Goal: Transaction & Acquisition: Purchase product/service

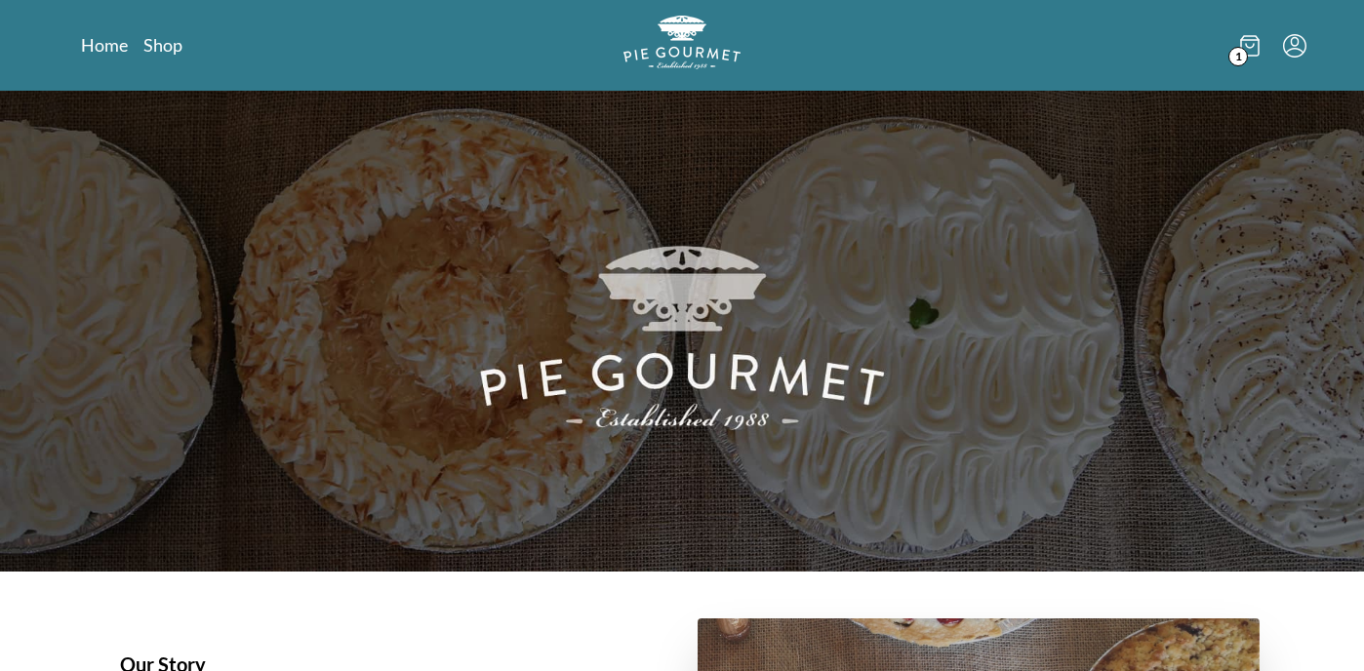
click at [1254, 46] on icon at bounding box center [1250, 45] width 20 height 21
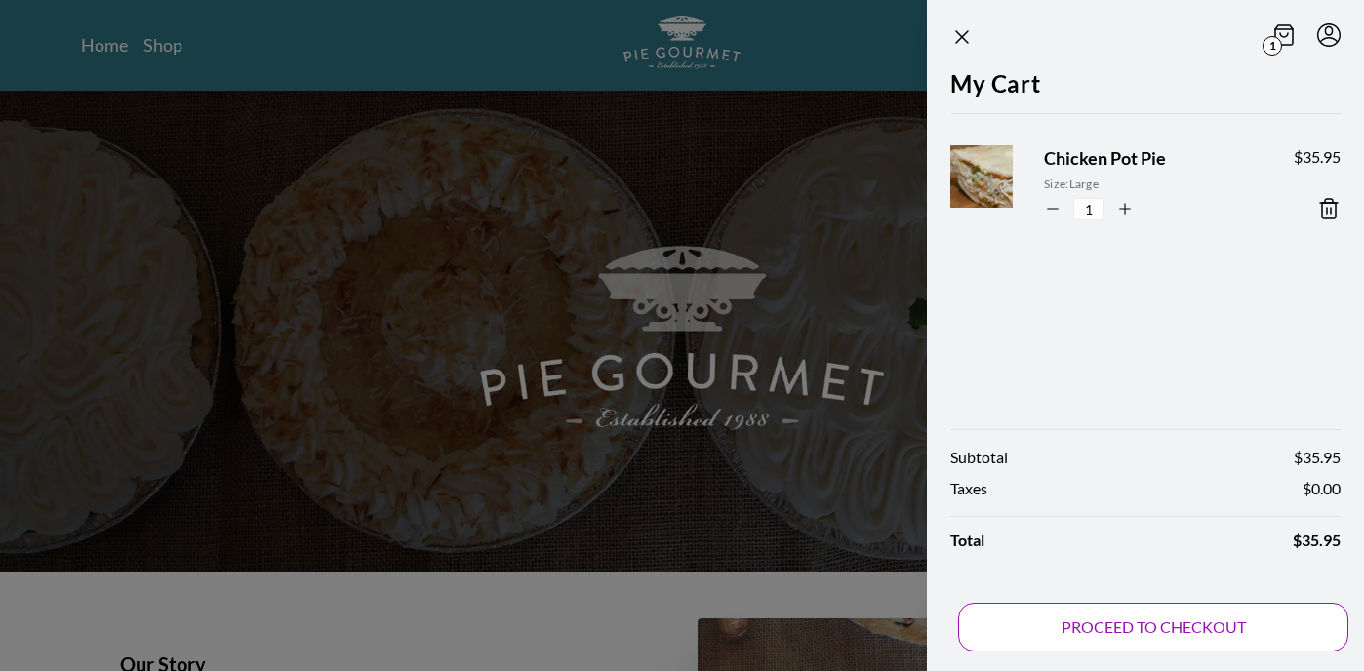
click at [1163, 622] on button "PROCEED TO CHECKOUT" at bounding box center [1153, 627] width 390 height 49
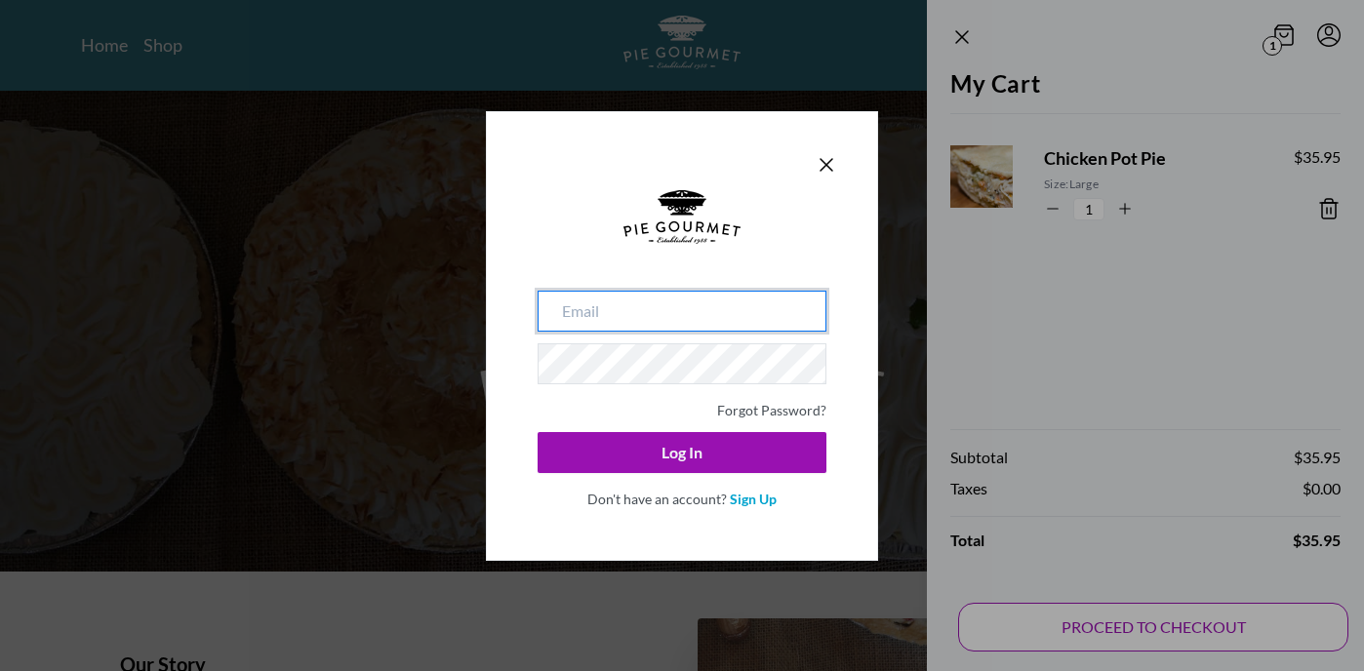
type input "[EMAIL_ADDRESS][DOMAIN_NAME]"
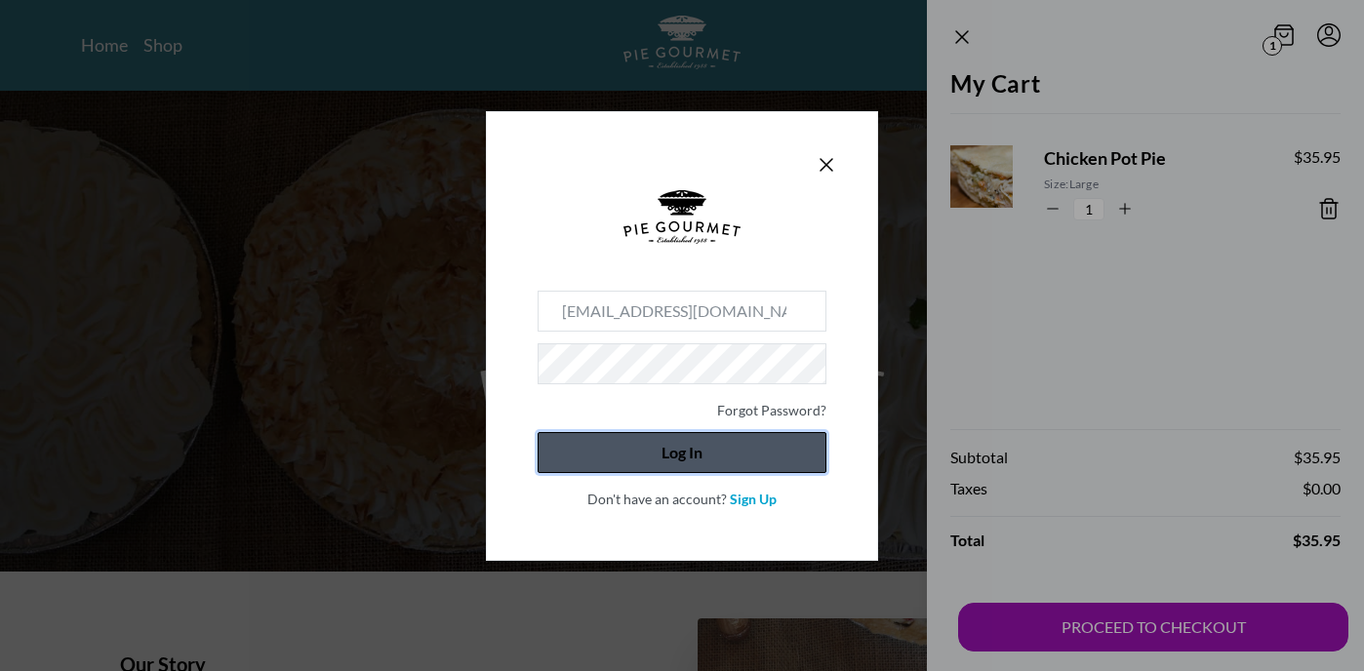
click at [669, 456] on button "Log In" at bounding box center [682, 452] width 289 height 41
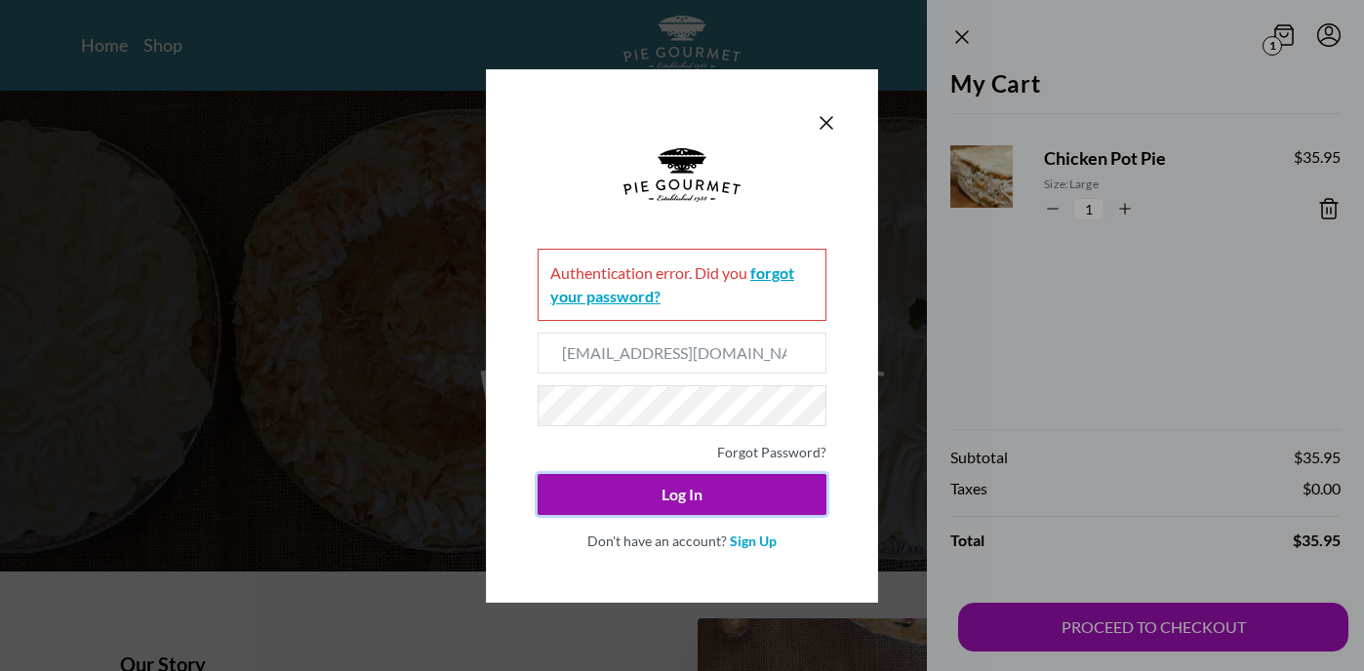
click at [768, 270] on link "forgot your password?" at bounding box center [672, 284] width 244 height 42
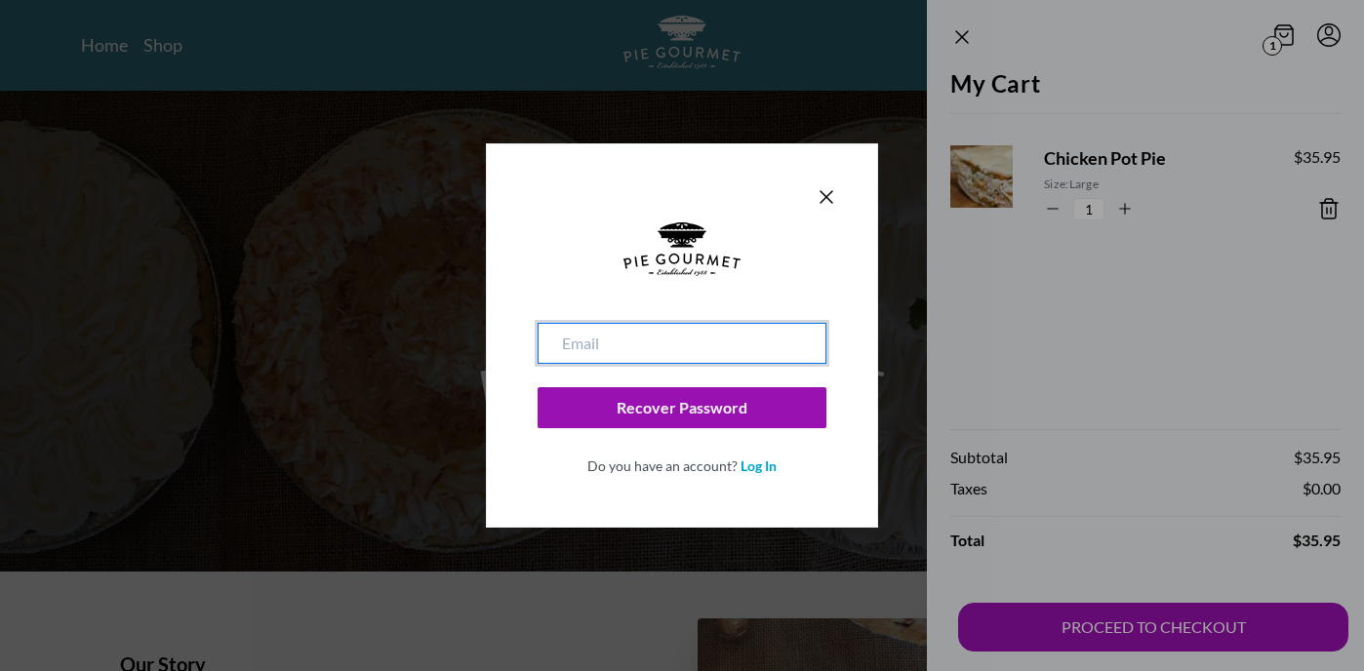
click at [674, 341] on input "email" at bounding box center [682, 343] width 289 height 41
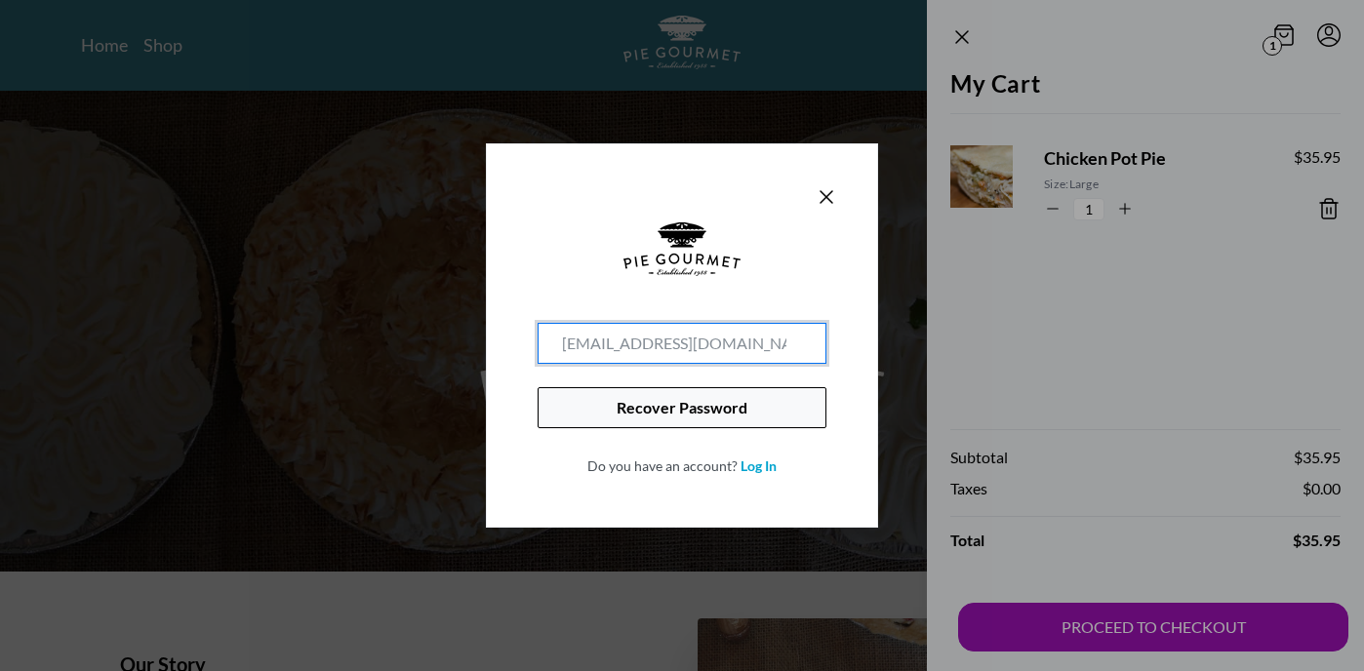
type input "[EMAIL_ADDRESS][DOMAIN_NAME]"
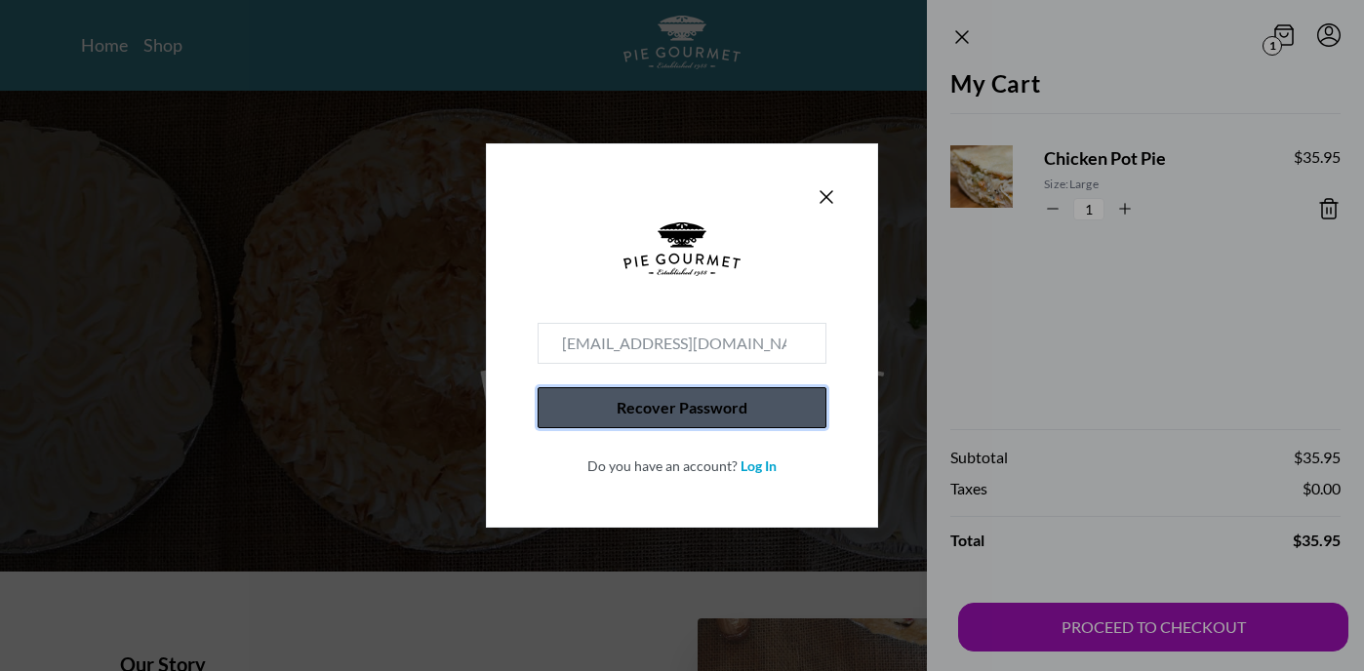
click at [650, 403] on button "Recover Password" at bounding box center [682, 407] width 289 height 41
